Goal: Task Accomplishment & Management: Understand process/instructions

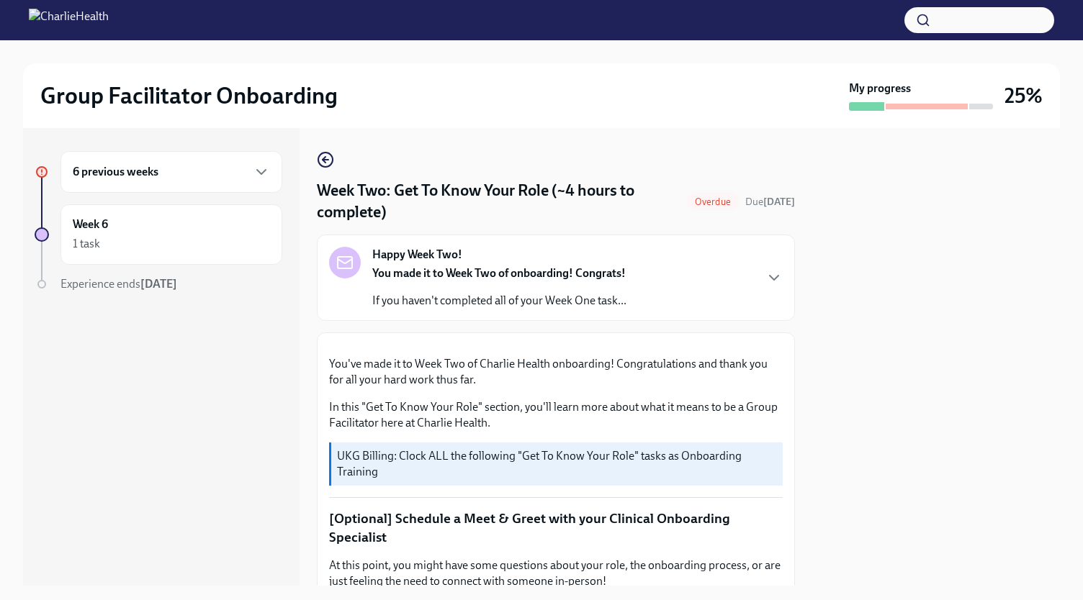
scroll to position [673, 0]
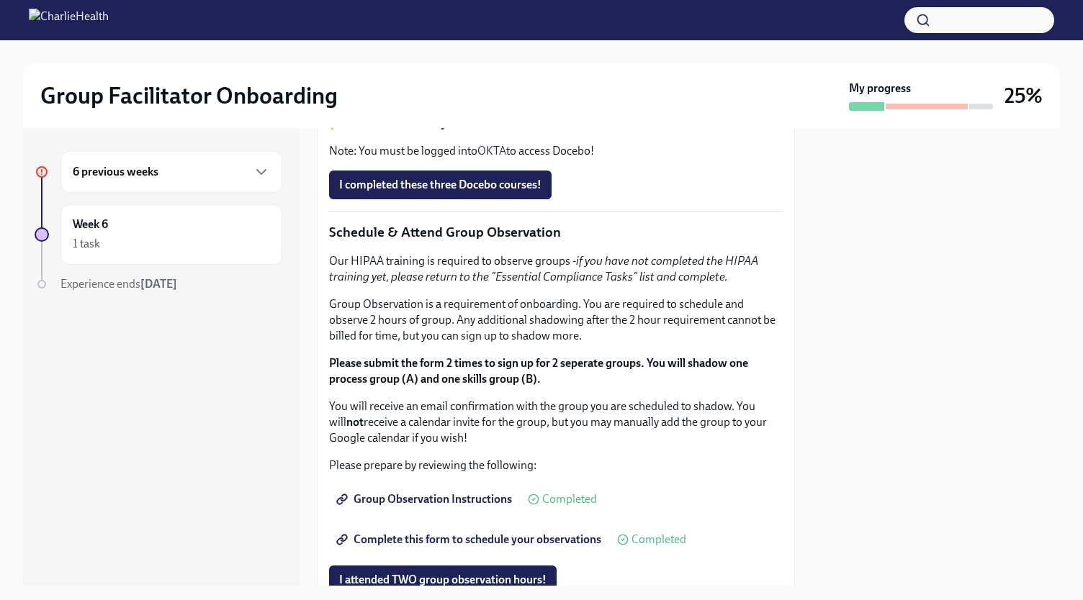
click at [190, 169] on div "6 previous weeks" at bounding box center [171, 171] width 197 height 17
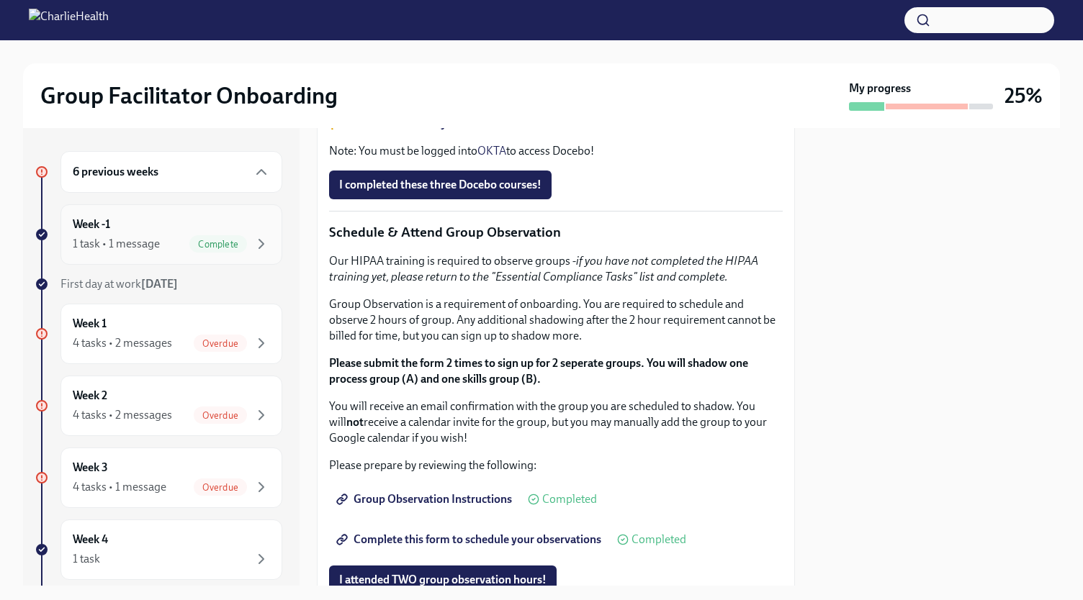
click at [161, 225] on div "Week -1 1 task • 1 message Complete" at bounding box center [171, 235] width 197 height 36
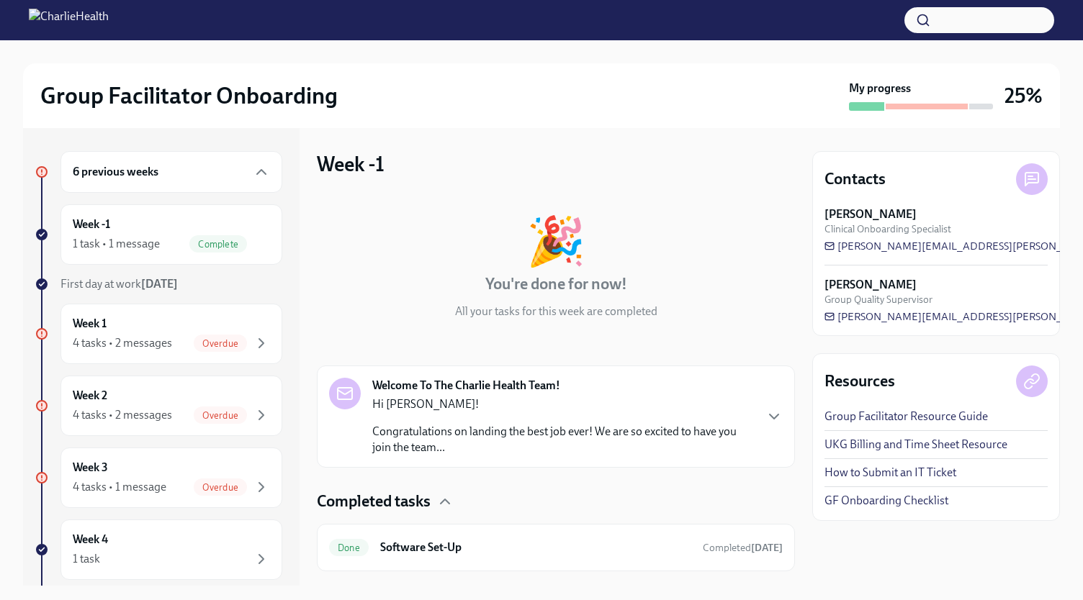
scroll to position [30, 0]
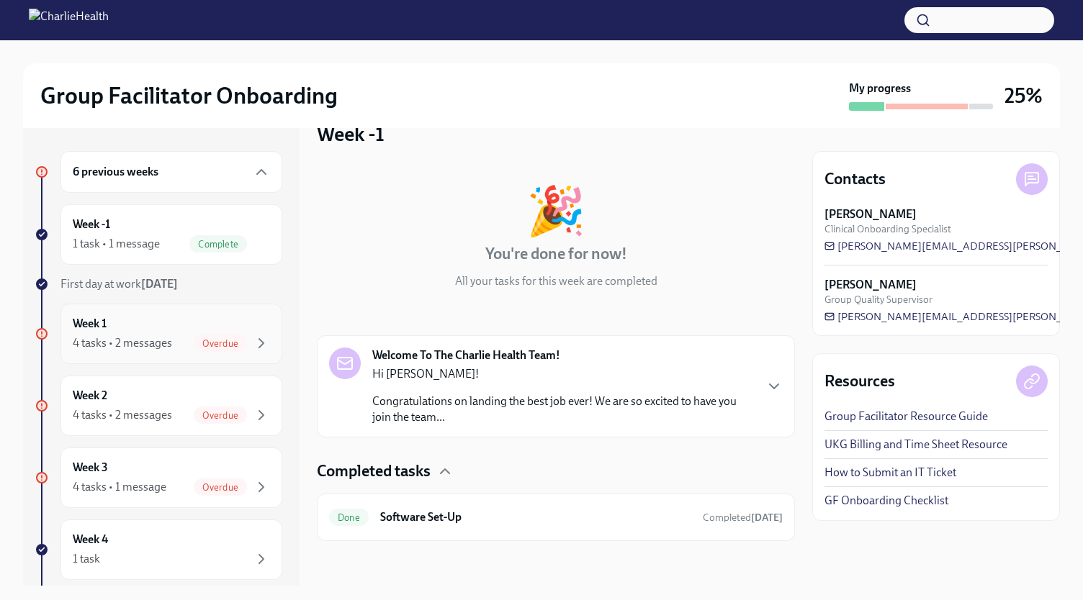
click at [156, 328] on div "Week 1 4 tasks • 2 messages Overdue" at bounding box center [171, 334] width 197 height 36
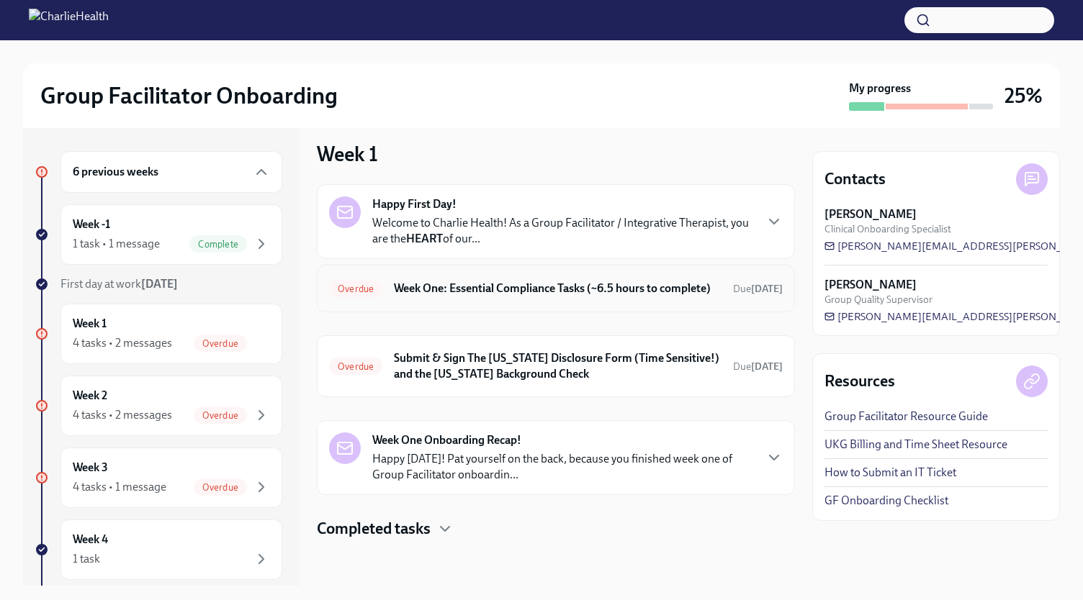
click at [514, 282] on h6 "Week One: Essential Compliance Tasks (~6.5 hours to complete)" at bounding box center [558, 289] width 328 height 16
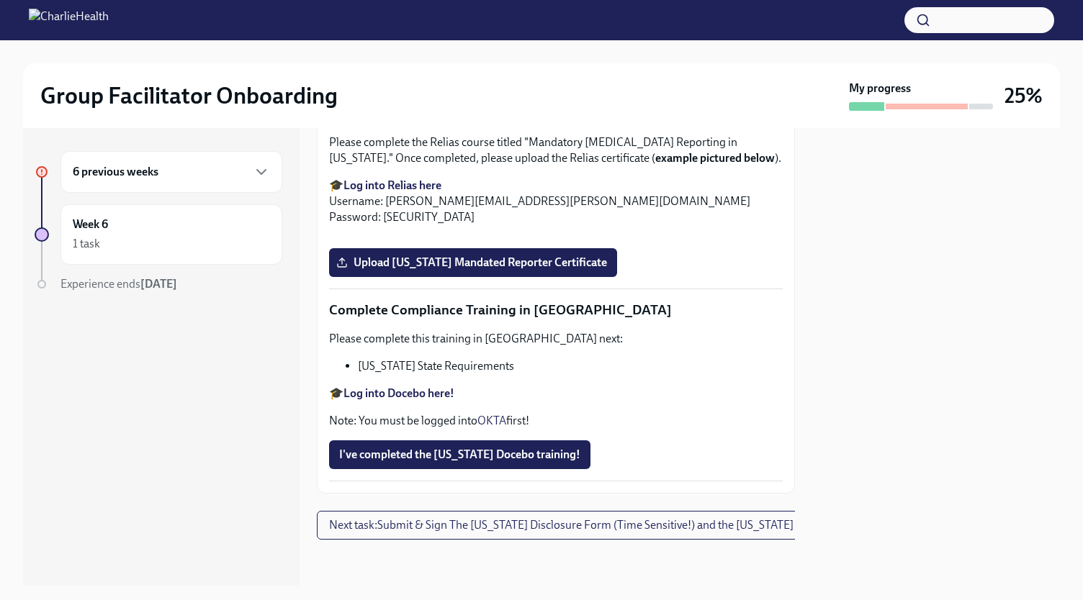
scroll to position [3151, 0]
click at [83, 236] on div "1 task" at bounding box center [86, 244] width 27 height 16
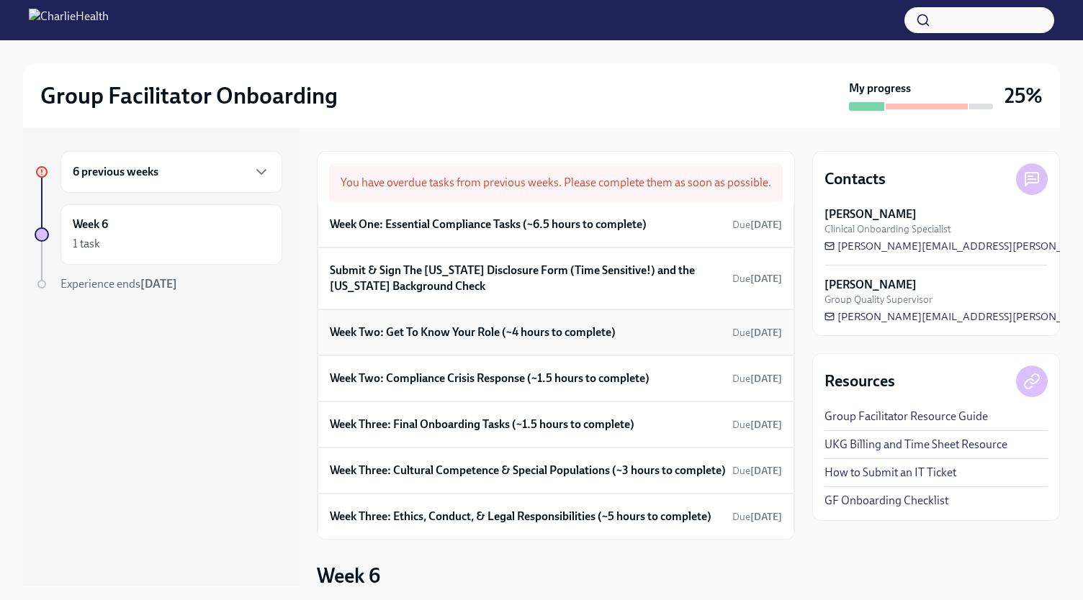
scroll to position [44, 0]
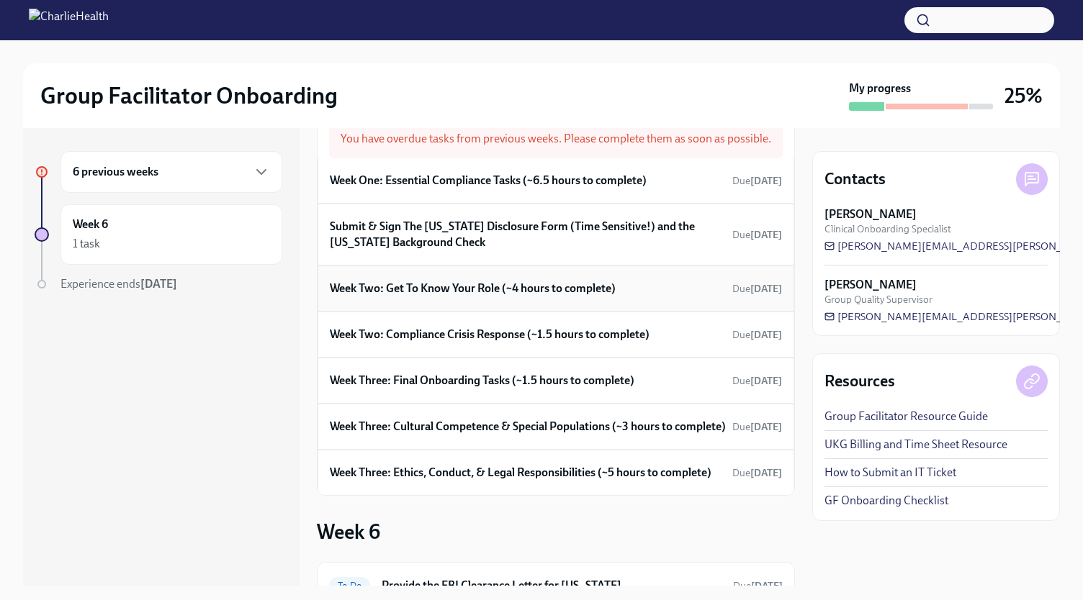
click at [428, 297] on h6 "Week Two: Get To Know Your Role (~4 hours to complete)" at bounding box center [473, 289] width 286 height 16
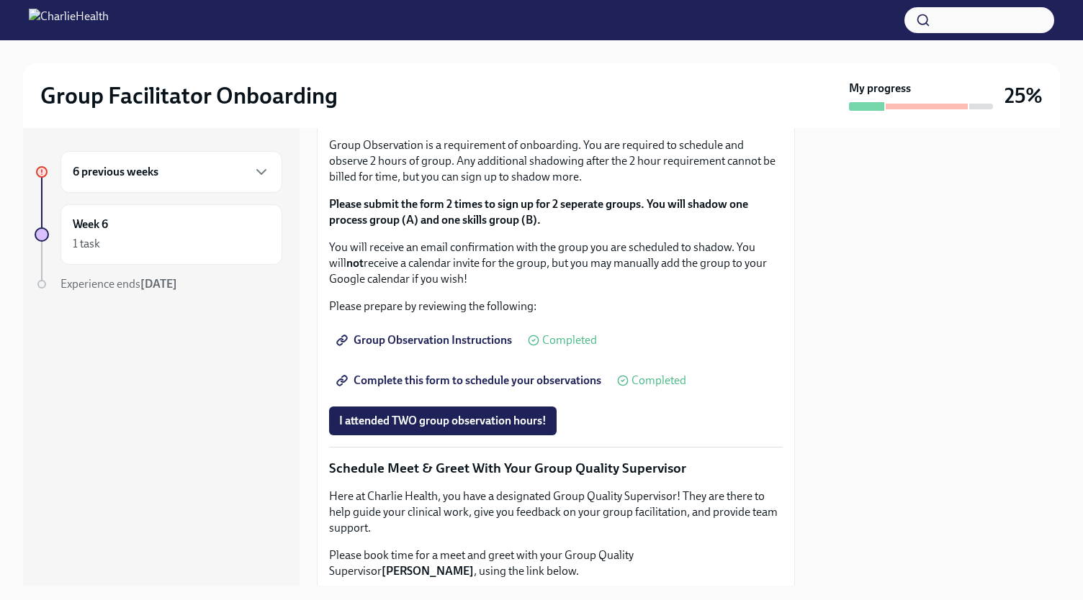
scroll to position [832, 0]
click at [194, 160] on div "6 previous weeks" at bounding box center [171, 172] width 222 height 42
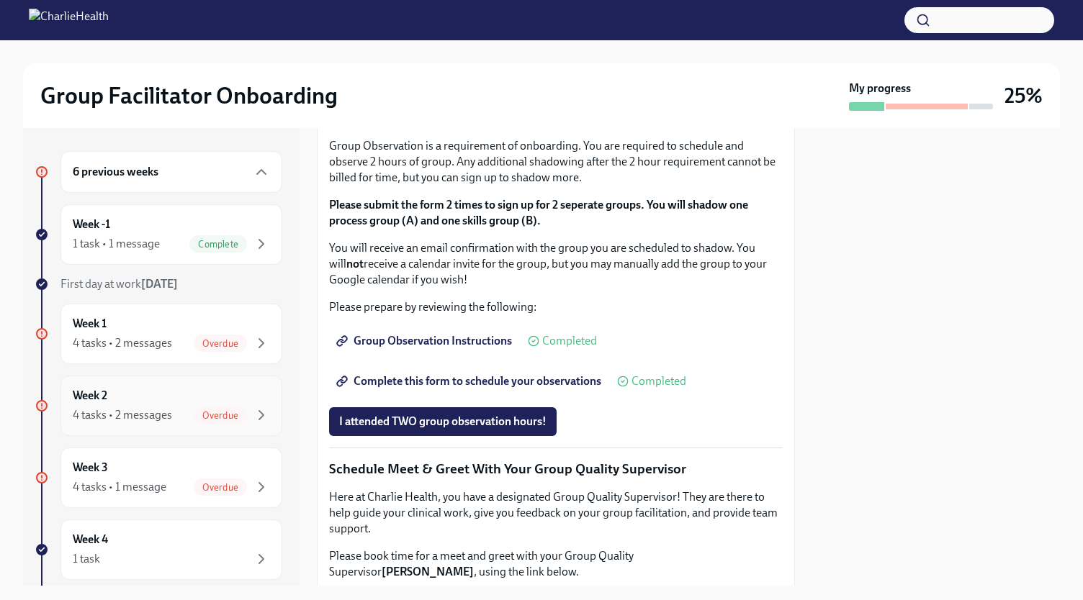
click at [166, 404] on div "Week 2 4 tasks • 2 messages Overdue" at bounding box center [171, 406] width 197 height 36
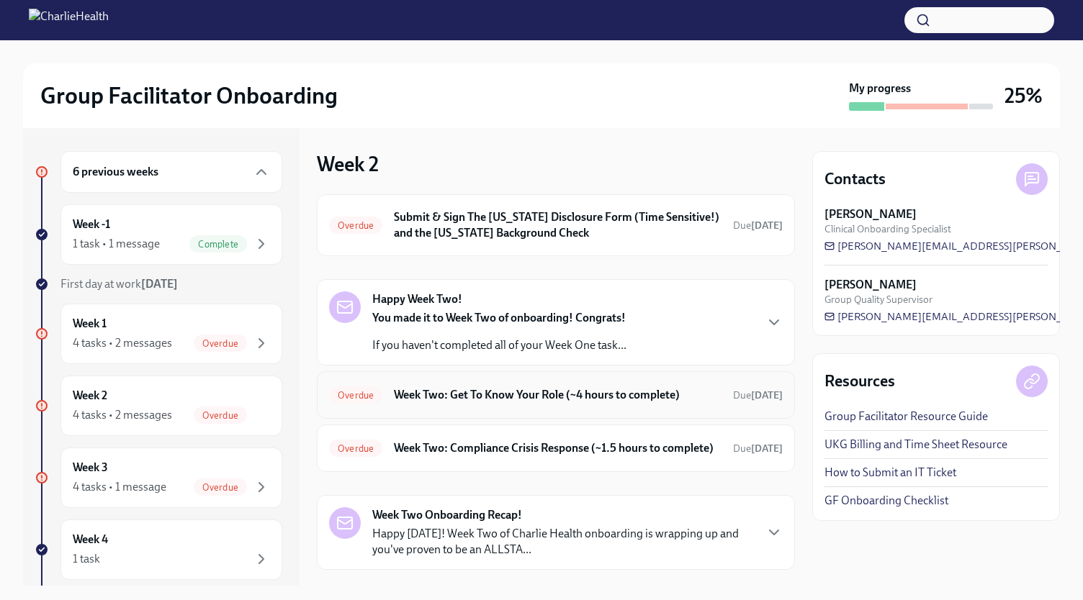
click at [491, 398] on h6 "Week Two: Get To Know Your Role (~4 hours to complete)" at bounding box center [558, 395] width 328 height 16
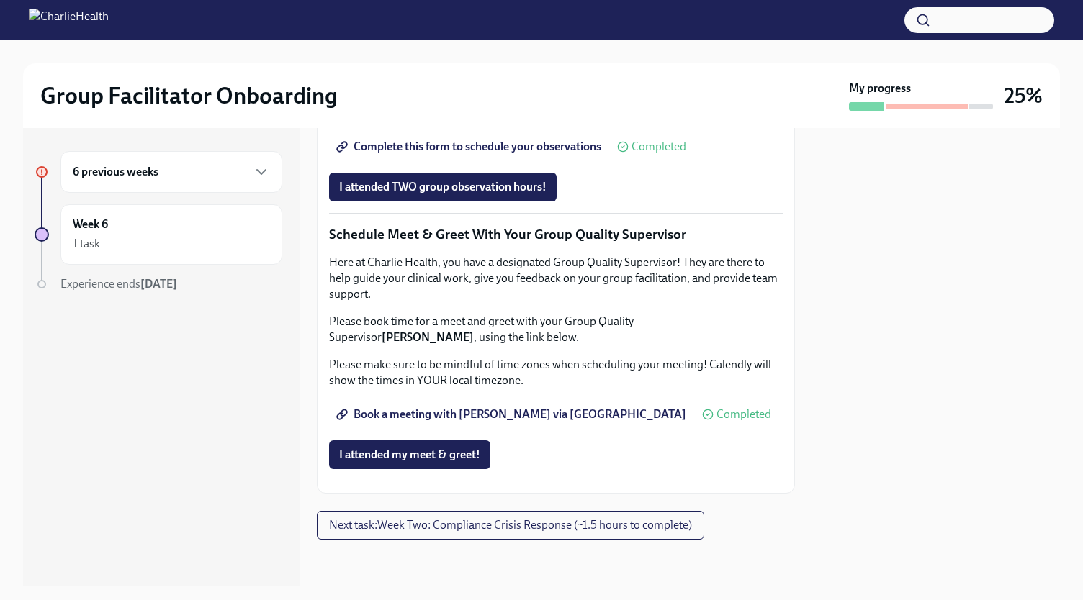
scroll to position [1382, 0]
click at [130, 233] on div "Week 6 1 task" at bounding box center [171, 235] width 197 height 36
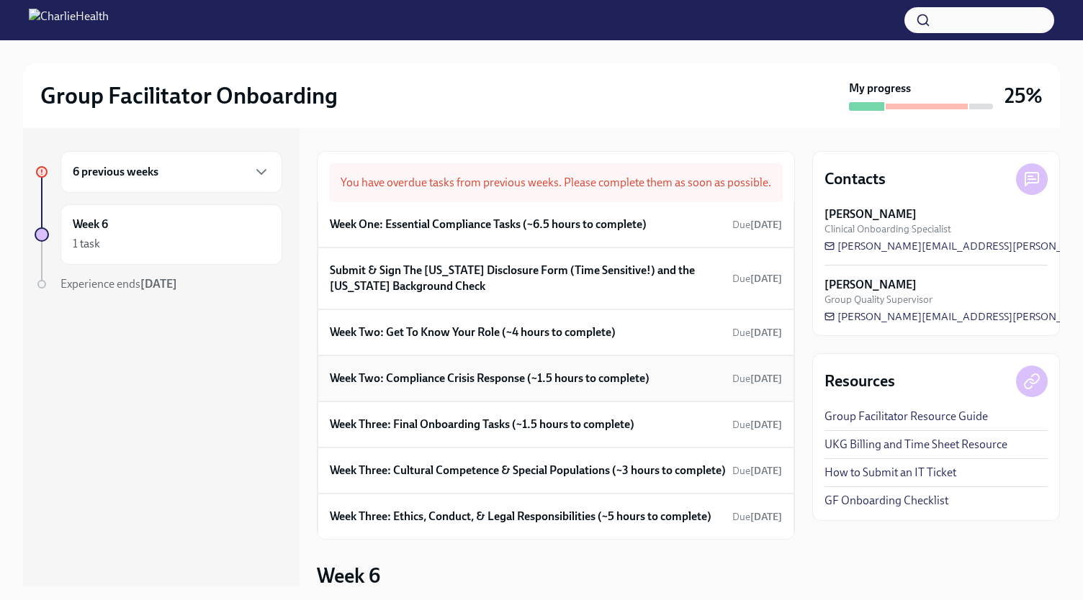
click at [408, 402] on div "Week Two: Compliance Crisis Response (~1.5 hours to complete) Due [DATE]" at bounding box center [556, 379] width 477 height 46
click at [406, 402] on div "Week Two: Compliance Crisis Response (~1.5 hours to complete) Due [DATE]" at bounding box center [556, 379] width 477 height 46
click at [393, 387] on h6 "Week Two: Compliance Crisis Response (~1.5 hours to complete)" at bounding box center [490, 379] width 320 height 16
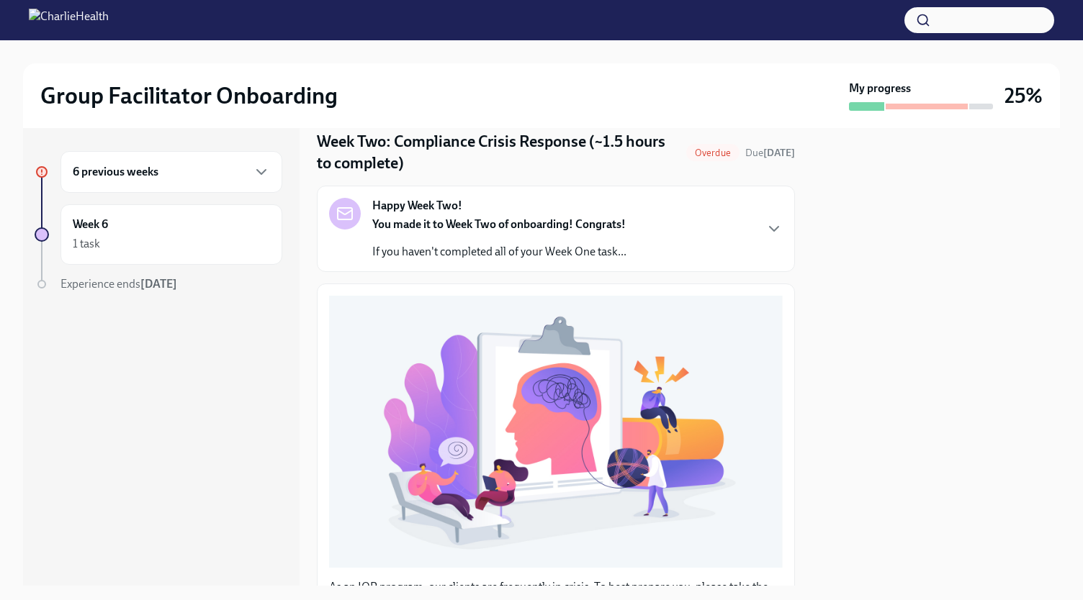
scroll to position [40, 0]
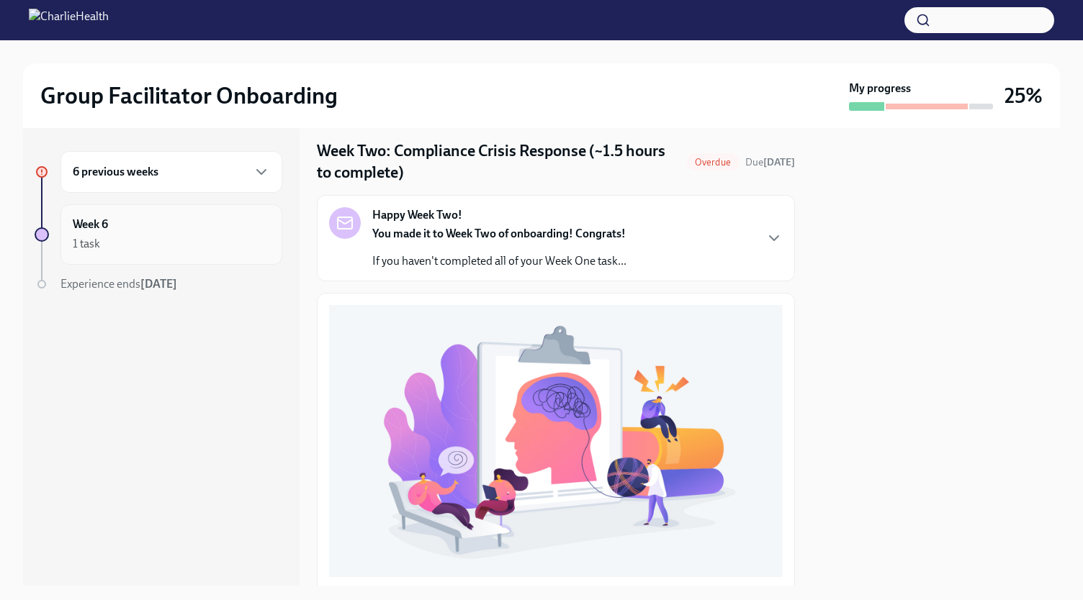
click at [181, 256] on div "Week 6 1 task" at bounding box center [171, 234] width 222 height 60
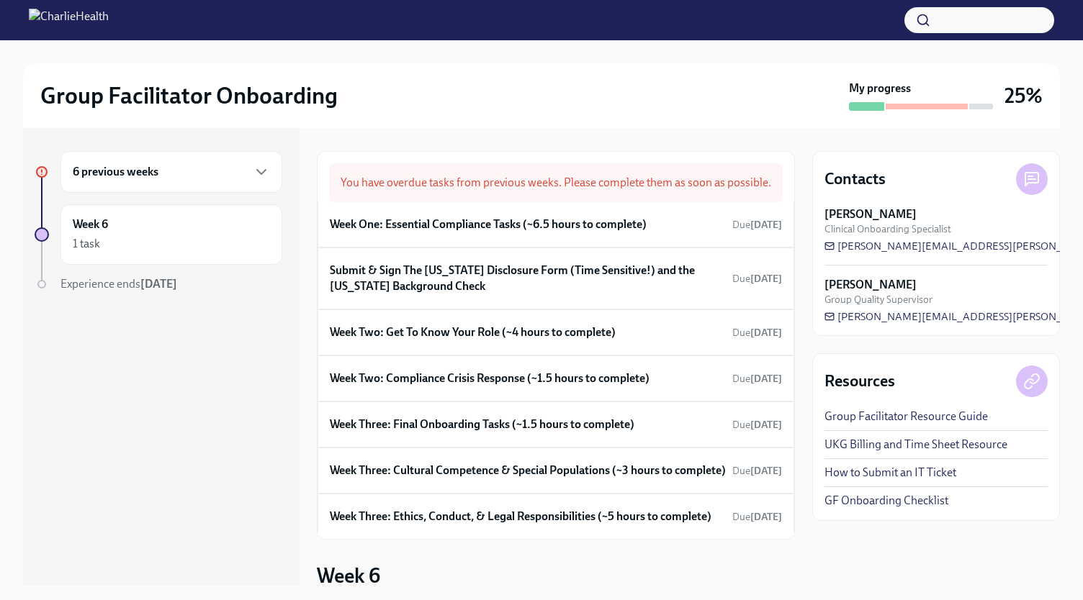
click at [252, 158] on div "6 previous weeks" at bounding box center [171, 172] width 222 height 42
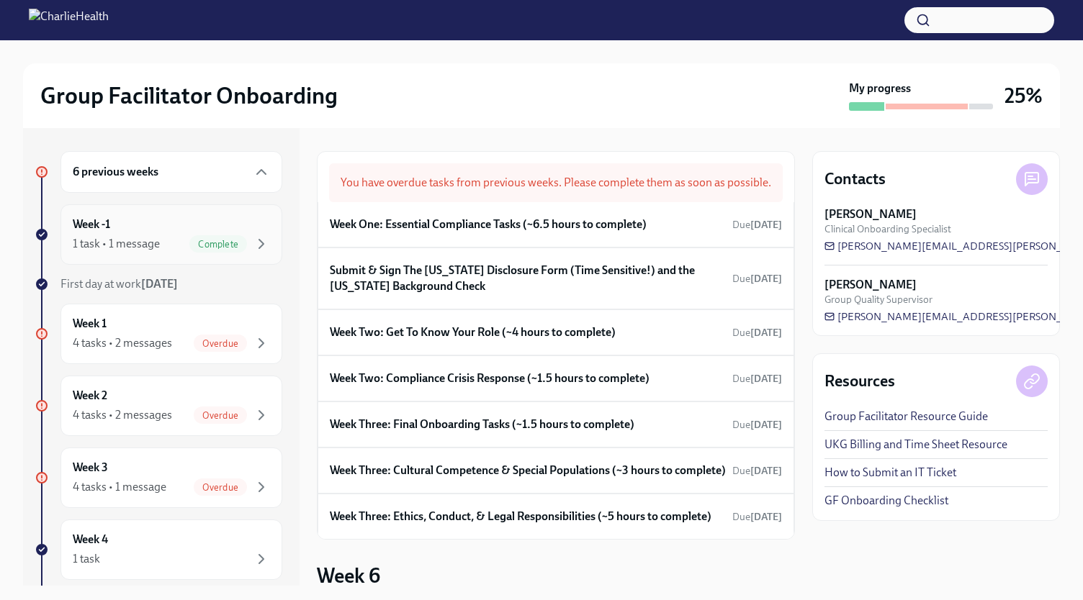
click at [156, 235] on div "1 task • 1 message Complete" at bounding box center [171, 243] width 197 height 17
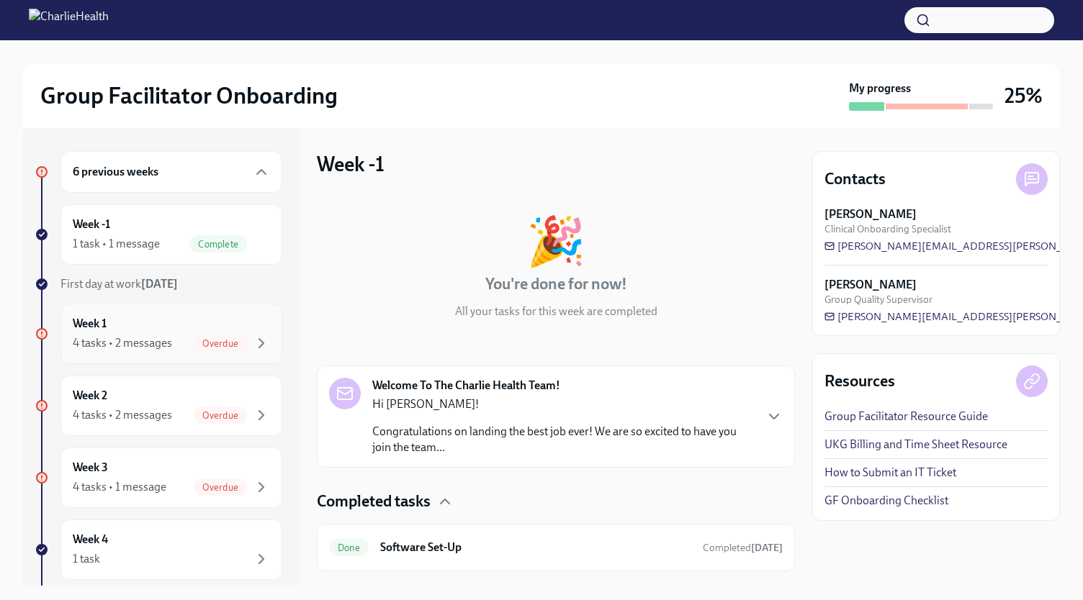
click at [149, 343] on div "4 tasks • 2 messages" at bounding box center [122, 344] width 99 height 16
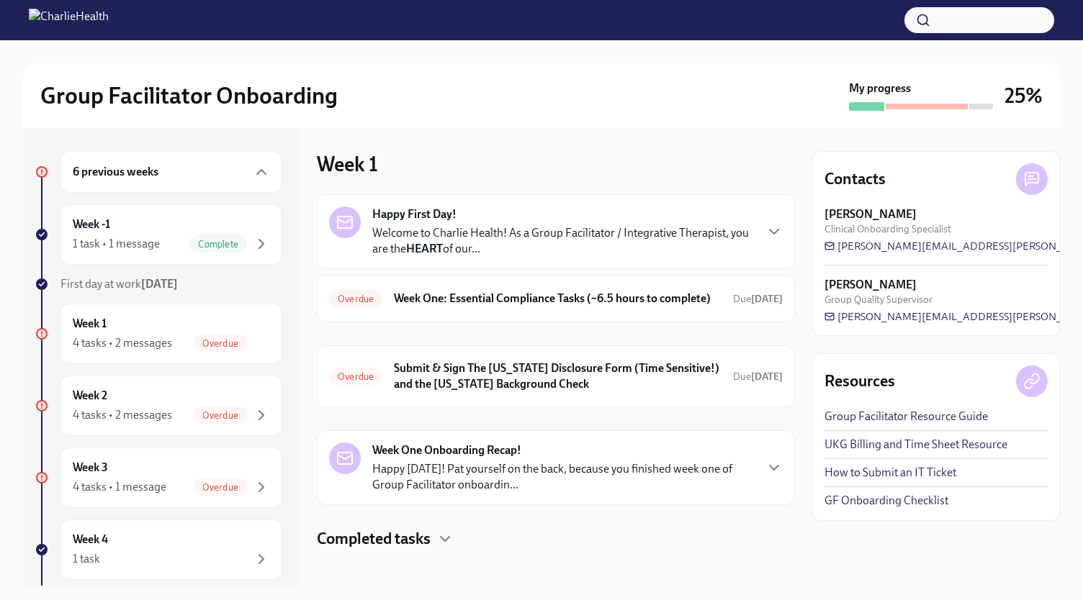
click at [588, 227] on p "Welcome to Charlie Health! As a Group Facilitator / Integrative Therapist, you …" at bounding box center [563, 241] width 382 height 32
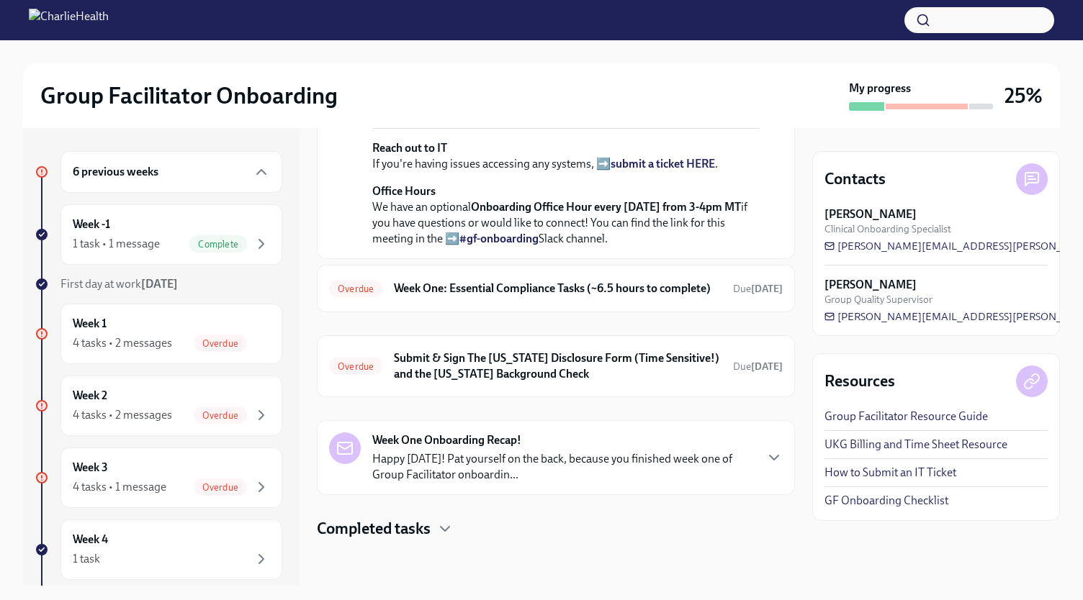
scroll to position [546, 0]
click at [691, 297] on h6 "Week One: Essential Compliance Tasks (~6.5 hours to complete)" at bounding box center [558, 289] width 328 height 16
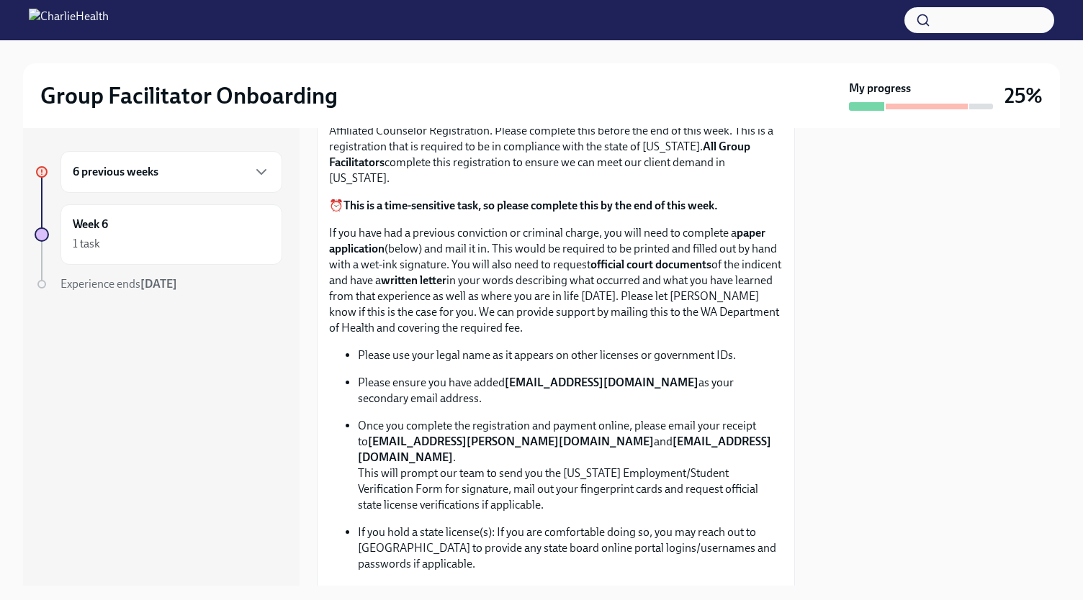
scroll to position [671, 0]
click at [1004, 11] on button "button" at bounding box center [979, 20] width 150 height 26
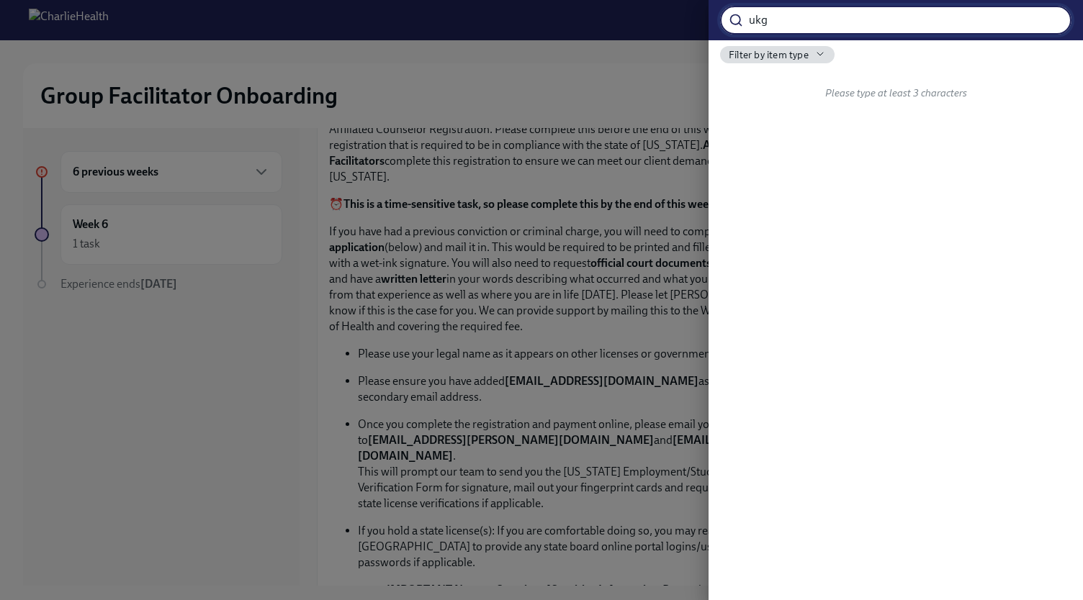
type input "ukg"
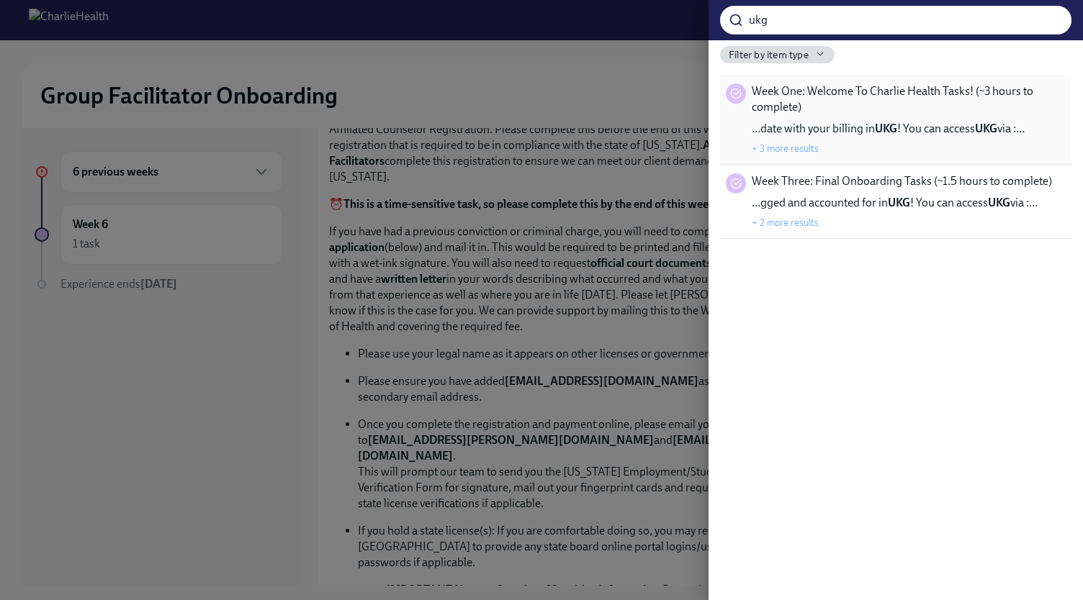
click at [914, 91] on span "Week One: Welcome To Charlie Health Tasks! (~3 hours to complete)" at bounding box center [909, 100] width 314 height 32
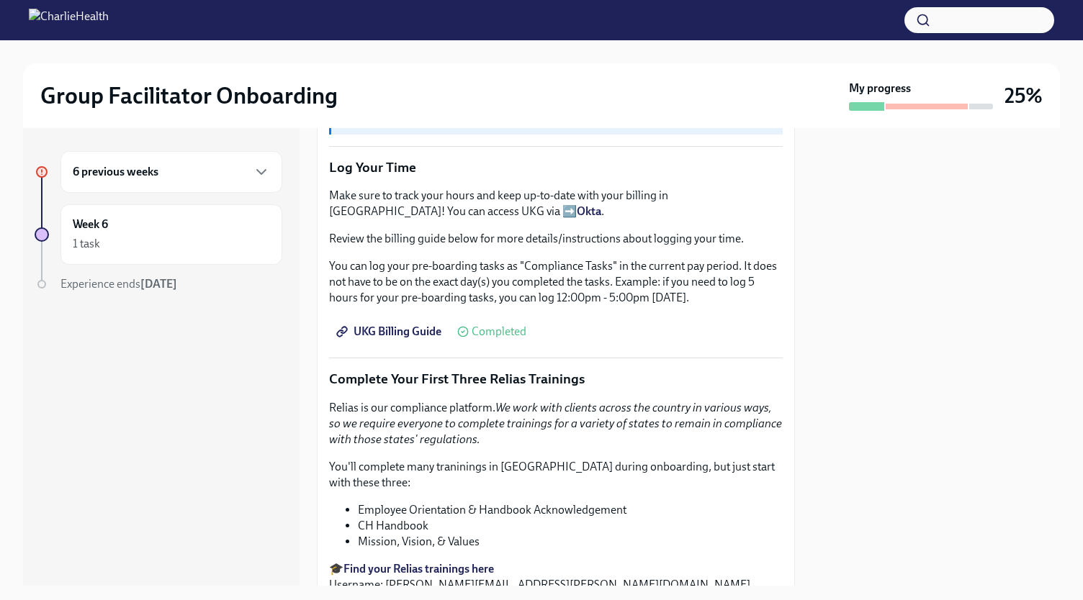
scroll to position [1319, 0]
click at [399, 324] on span "UKG Billing Guide" at bounding box center [390, 331] width 102 height 14
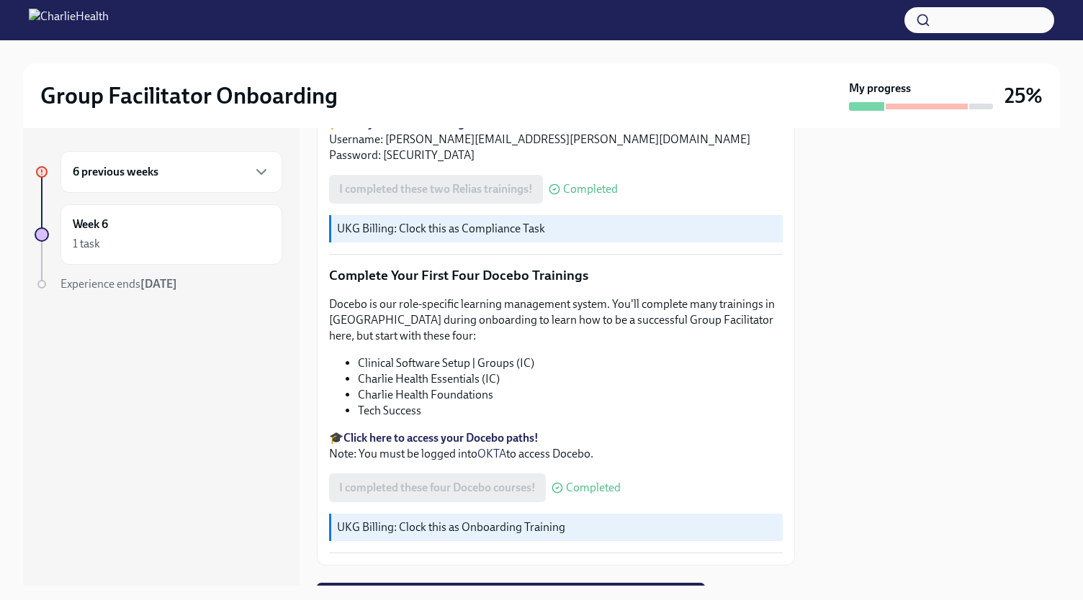
scroll to position [1829, 0]
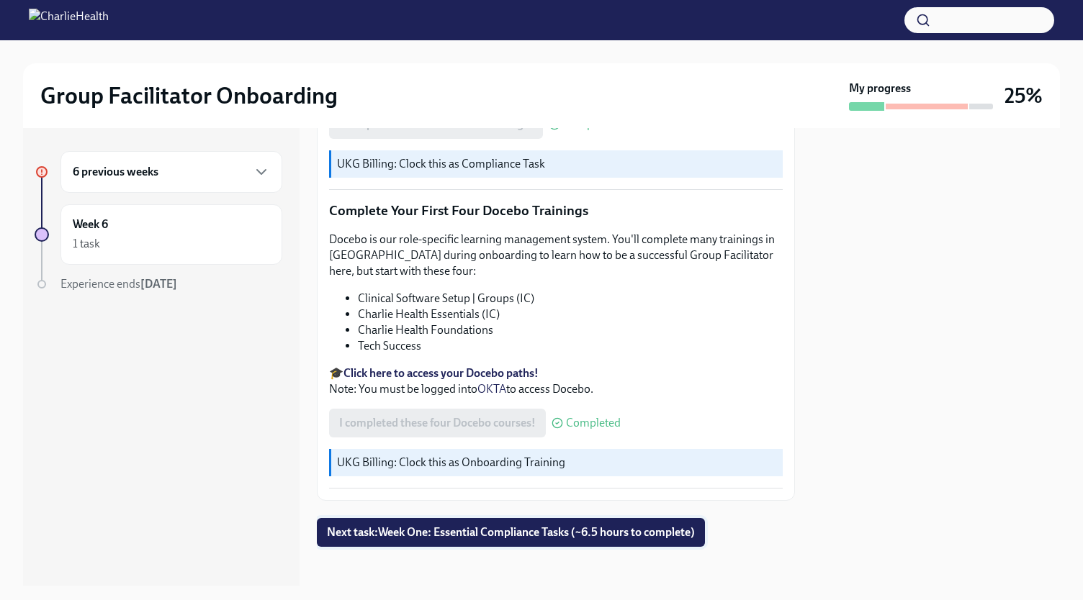
click at [377, 528] on span "Next task : Week One: Essential Compliance Tasks (~6.5 hours to complete)" at bounding box center [511, 533] width 368 height 14
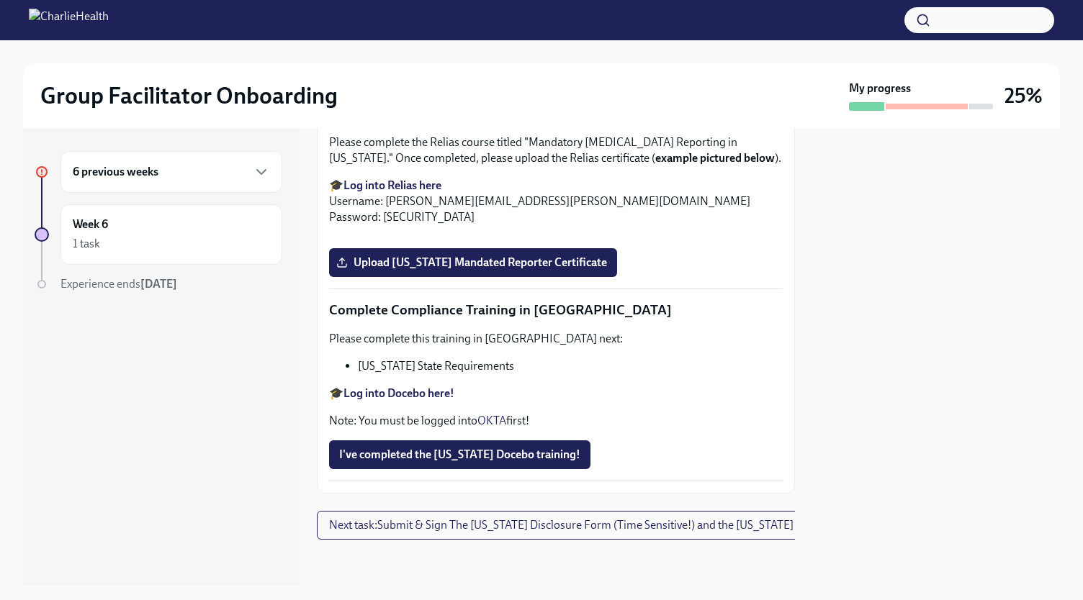
scroll to position [3151, 0]
click at [405, 521] on span "Next task : Submit & Sign The [US_STATE] Disclosure Form (Time Sensitive!) and …" at bounding box center [608, 525] width 559 height 14
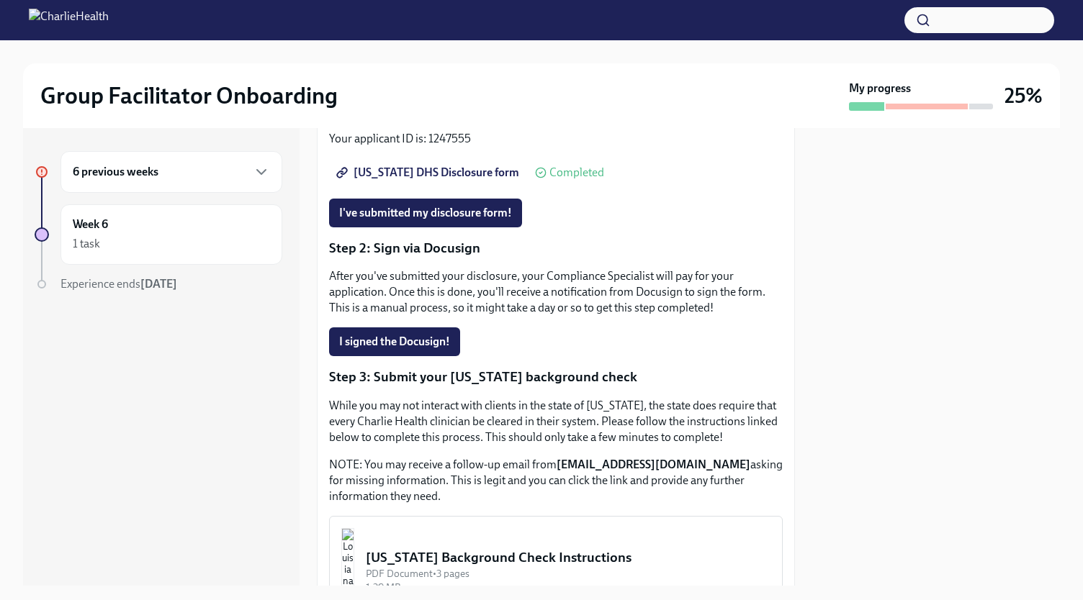
scroll to position [464, 0]
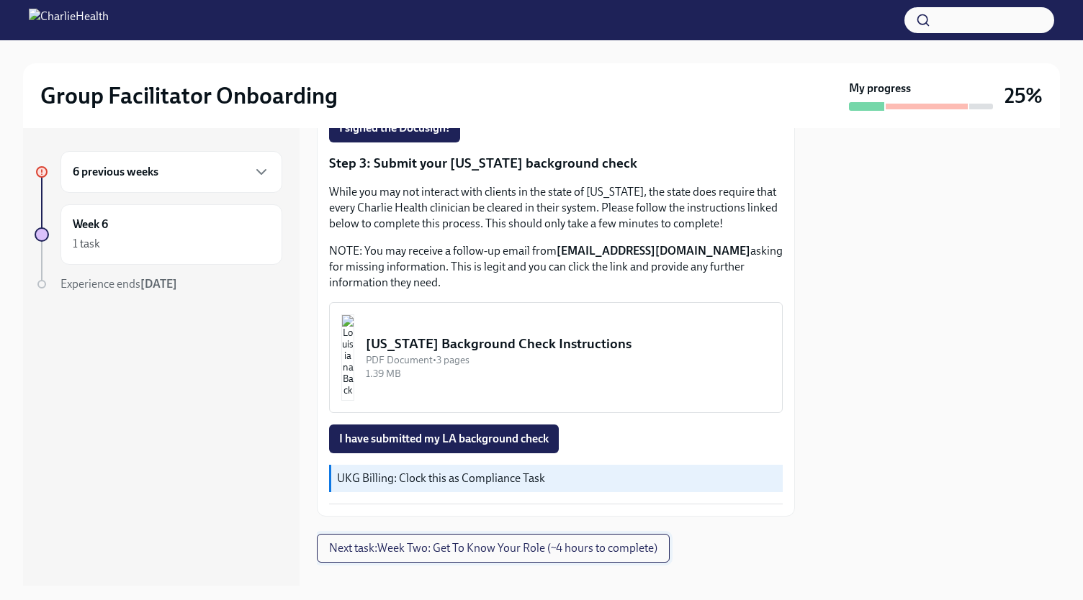
click at [485, 541] on span "Next task : Week Two: Get To Know Your Role (~4 hours to complete)" at bounding box center [493, 548] width 328 height 14
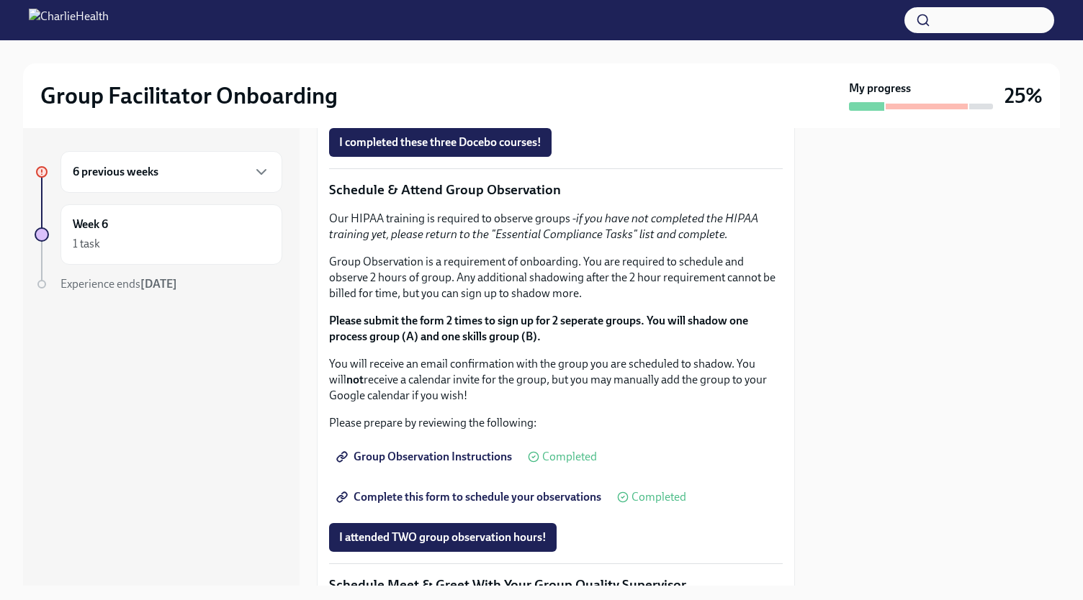
scroll to position [722, 0]
